Goal: Information Seeking & Learning: Learn about a topic

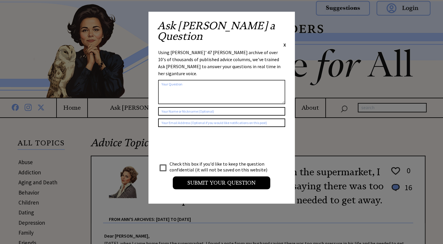
click at [286, 42] on span "X" at bounding box center [284, 45] width 3 height 6
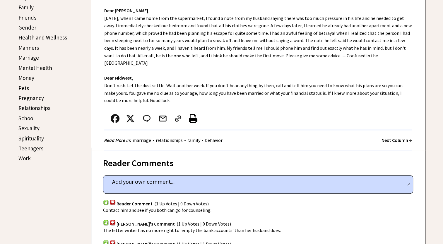
scroll to position [176, 0]
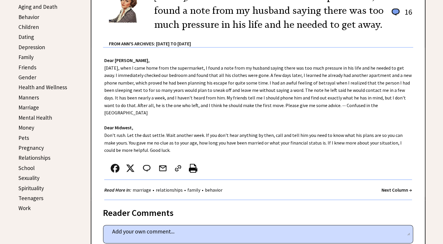
click at [31, 46] on link "Depression" at bounding box center [31, 47] width 27 height 7
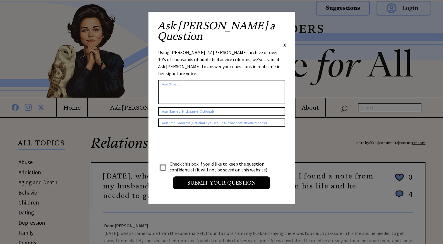
click at [284, 42] on span "X" at bounding box center [284, 45] width 3 height 6
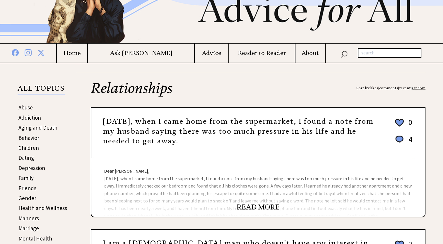
scroll to position [59, 0]
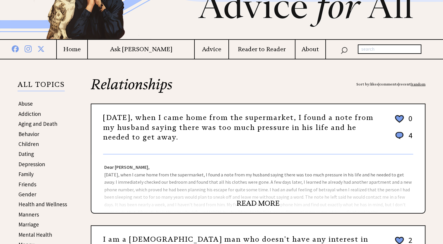
click at [32, 162] on link "Depression" at bounding box center [31, 164] width 27 height 7
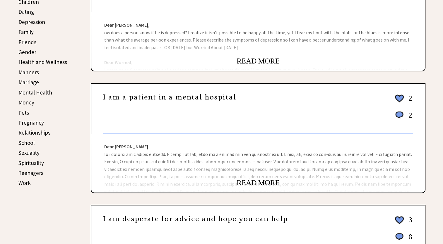
scroll to position [205, 0]
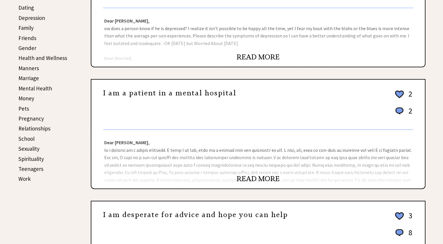
click at [252, 177] on link "READ MORE" at bounding box center [258, 179] width 43 height 9
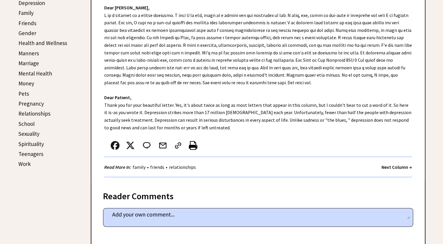
scroll to position [234, 0]
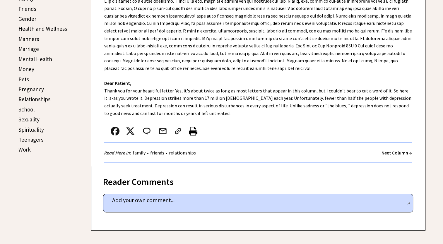
click at [23, 78] on link "Pets" at bounding box center [23, 79] width 11 height 7
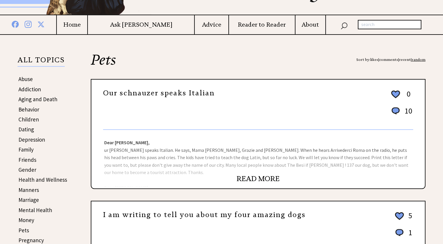
scroll to position [88, 0]
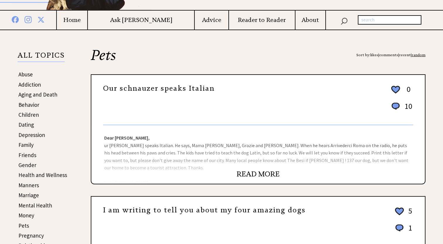
click at [247, 172] on link "READ MORE" at bounding box center [258, 174] width 43 height 9
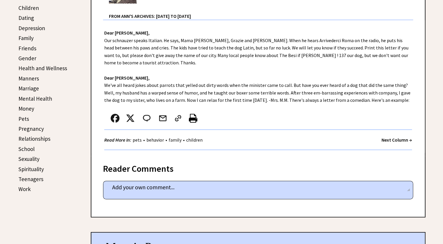
scroll to position [205, 0]
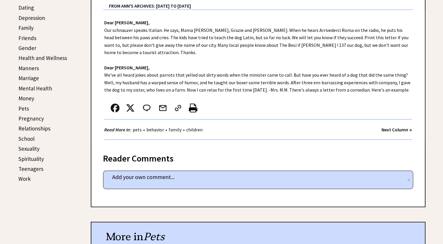
click at [28, 146] on link "Sexuality" at bounding box center [28, 148] width 21 height 7
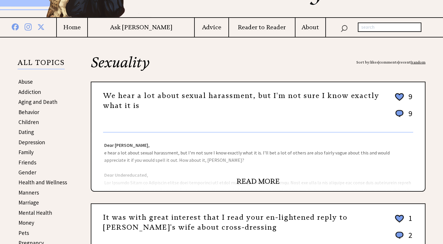
scroll to position [88, 0]
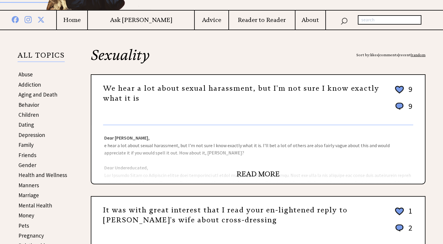
click at [252, 174] on link "READ MORE" at bounding box center [258, 174] width 43 height 9
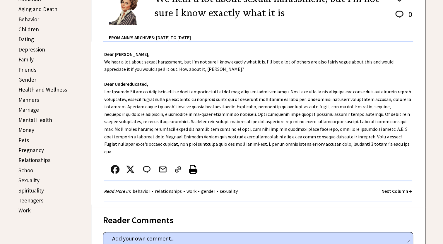
scroll to position [234, 0]
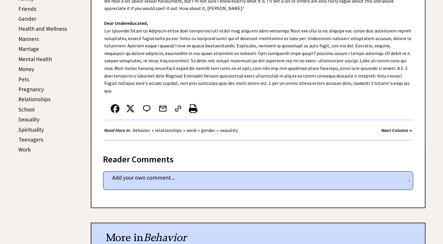
click at [27, 147] on link "Work" at bounding box center [24, 149] width 12 height 7
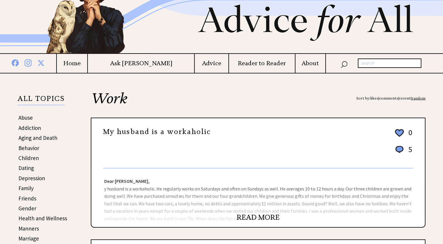
scroll to position [117, 0]
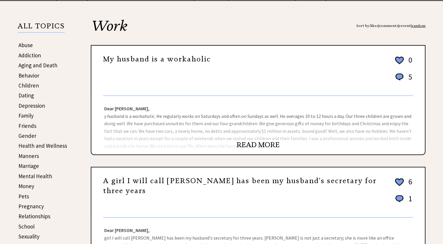
click at [254, 143] on link "READ MORE" at bounding box center [258, 145] width 43 height 9
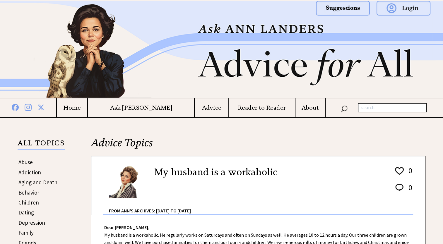
click at [30, 162] on link "Abuse" at bounding box center [25, 162] width 14 height 7
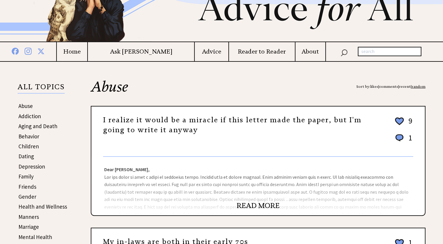
scroll to position [59, 0]
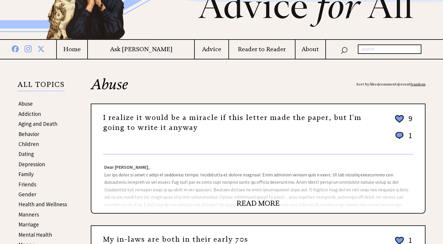
click at [253, 202] on link "READ MORE" at bounding box center [258, 203] width 43 height 9
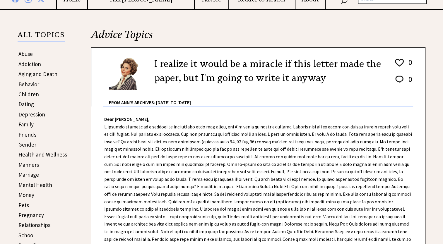
scroll to position [117, 0]
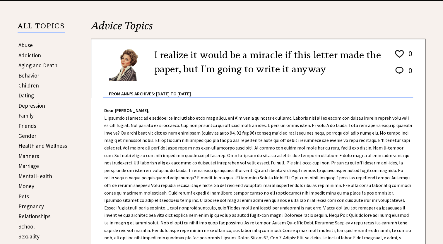
click at [27, 113] on link "Family" at bounding box center [25, 115] width 15 height 7
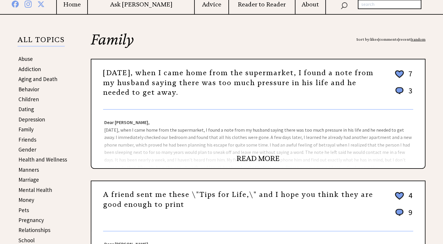
scroll to position [117, 0]
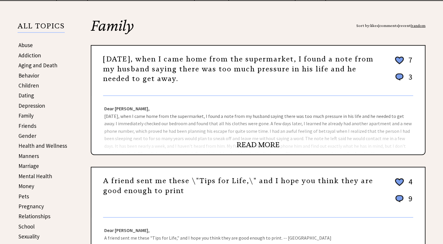
click at [27, 165] on link "Marriage" at bounding box center [28, 166] width 20 height 7
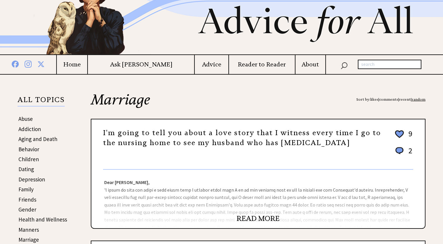
scroll to position [59, 0]
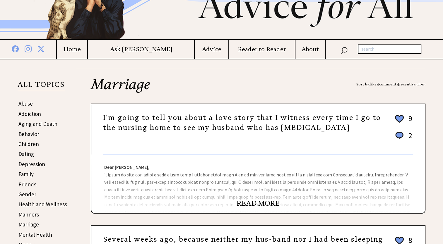
click at [246, 202] on link "READ MORE" at bounding box center [258, 203] width 43 height 9
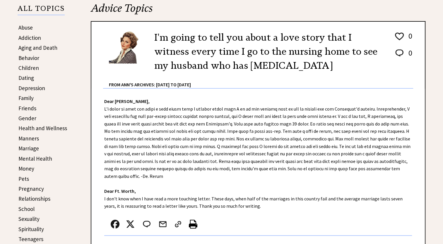
scroll to position [146, 0]
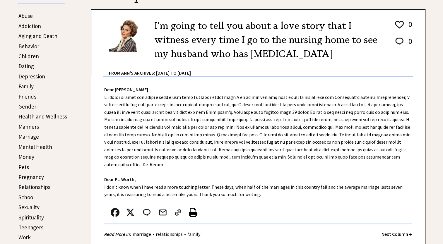
click at [27, 175] on link "Pregnancy" at bounding box center [30, 177] width 25 height 7
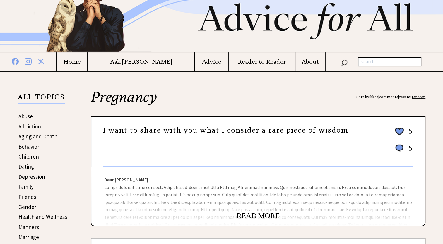
scroll to position [59, 0]
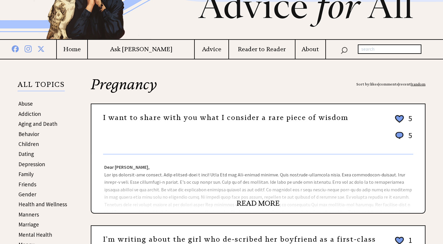
click at [253, 203] on link "READ MORE" at bounding box center [258, 203] width 43 height 9
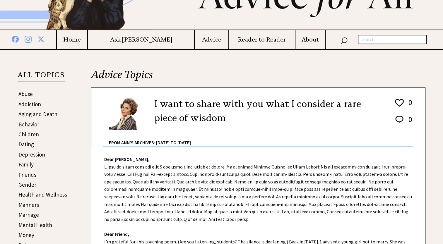
scroll to position [88, 0]
